Goal: Information Seeking & Learning: Understand process/instructions

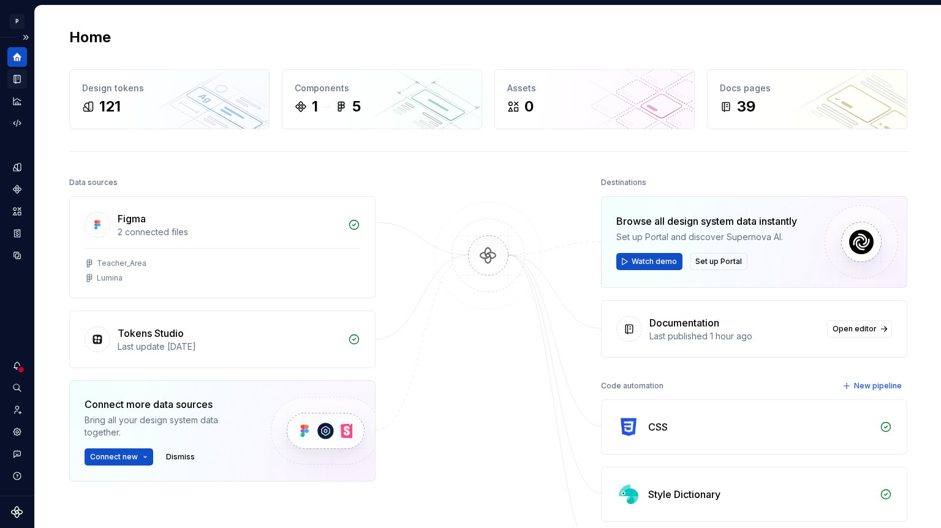
click at [23, 84] on div "Documentation" at bounding box center [17, 79] width 20 height 20
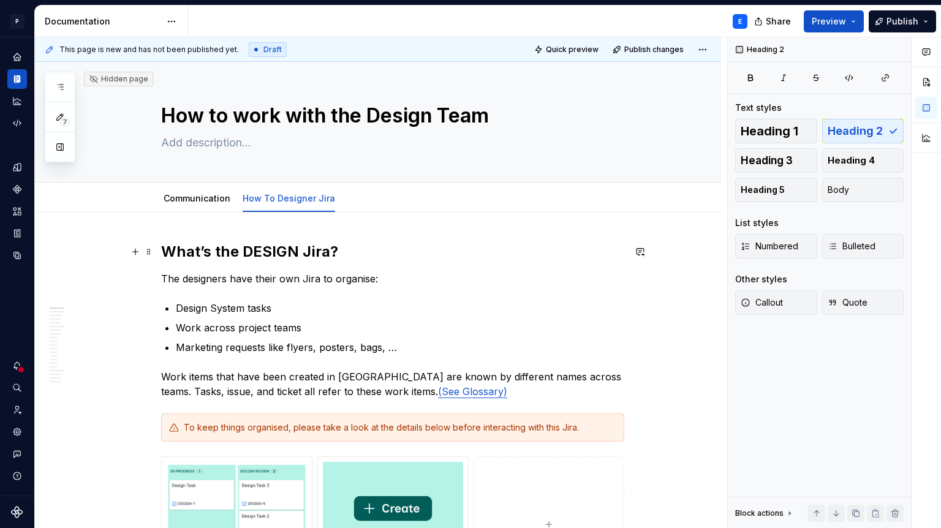
click at [229, 256] on h2 "What’s the DESIGN Jira?" at bounding box center [392, 252] width 463 height 20
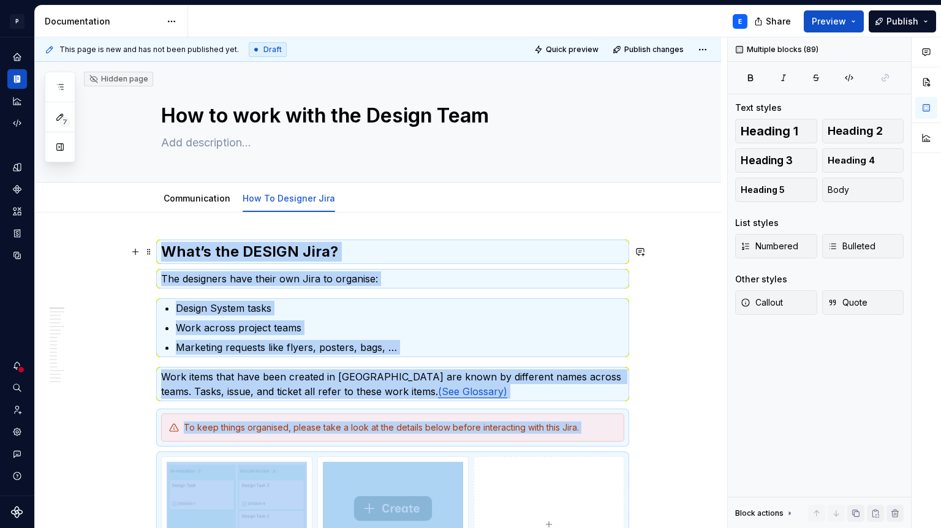
copy div "**********"
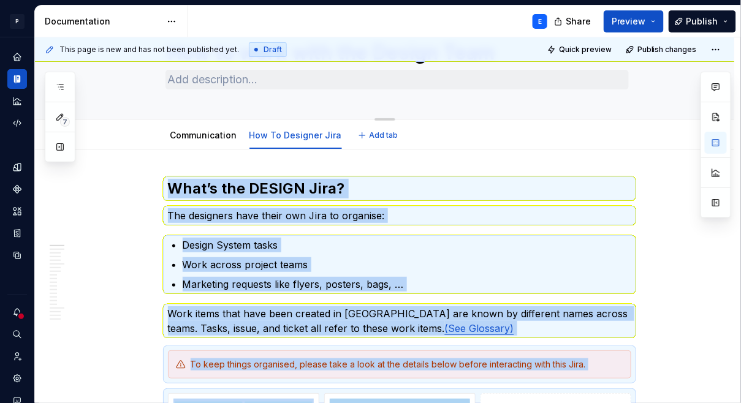
scroll to position [107, 0]
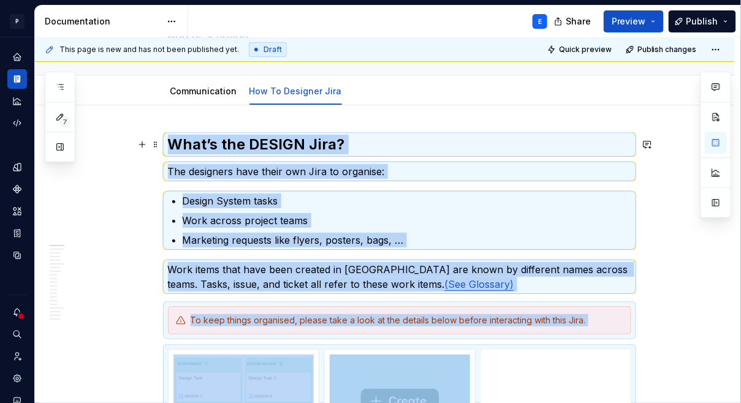
click at [296, 154] on h2 "What’s the DESIGN Jira?" at bounding box center [399, 145] width 463 height 20
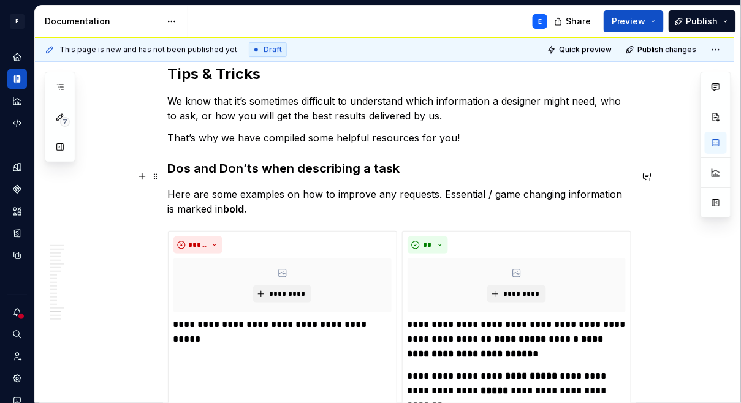
scroll to position [4849, 0]
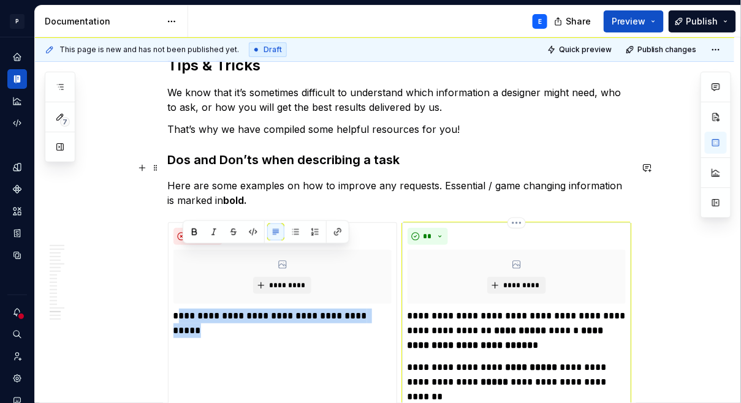
drag, startPoint x: 183, startPoint y: 254, endPoint x: 604, endPoint y: 311, distance: 424.8
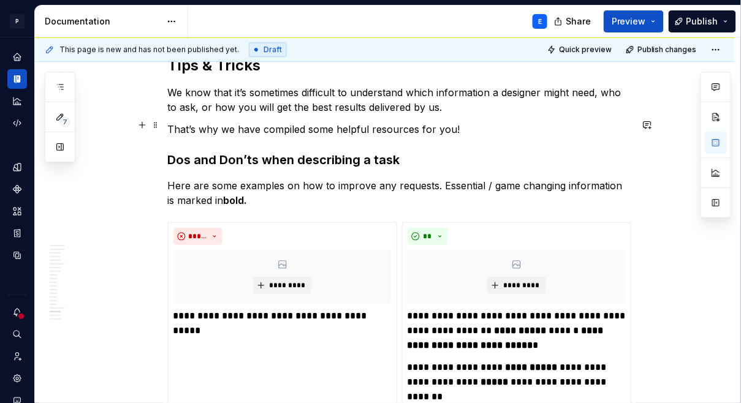
click at [442, 178] on p "Here are some examples on how to improve any requests. Essential / game changin…" at bounding box center [399, 192] width 463 height 29
click at [587, 47] on span "Quick preview" at bounding box center [585, 50] width 53 height 10
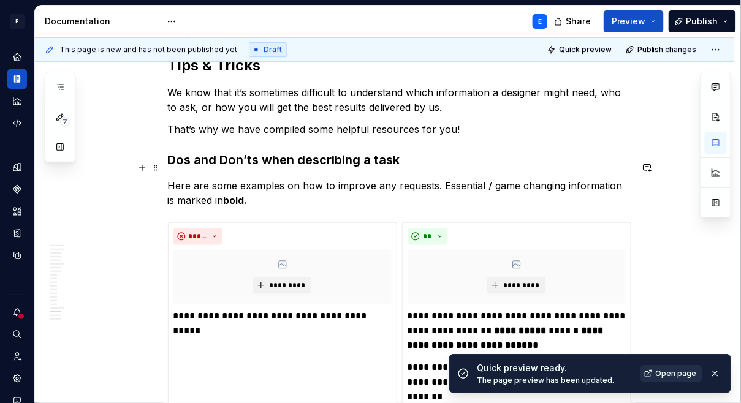
click at [654, 371] on link "Open page" at bounding box center [671, 373] width 62 height 17
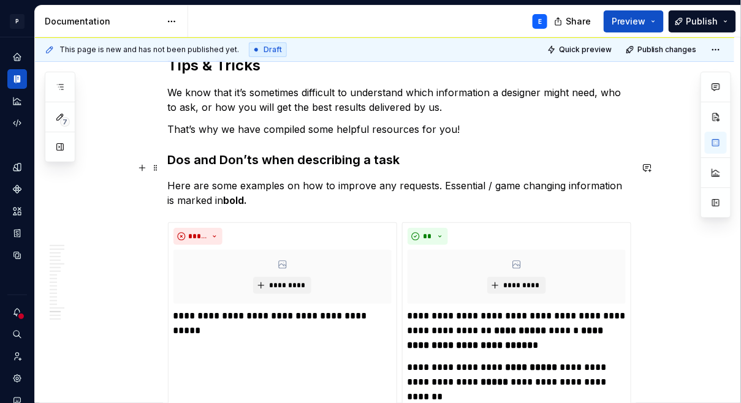
type textarea "*"
